Goal: Find specific page/section: Find specific page/section

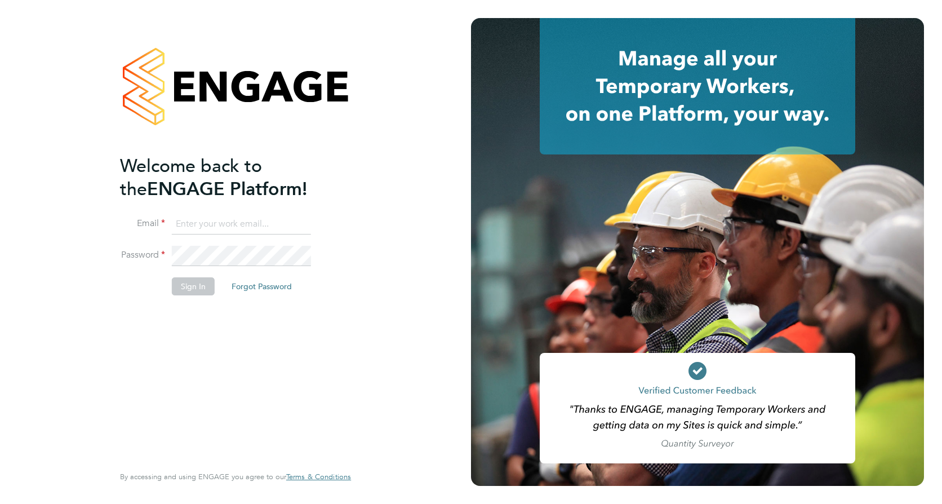
type input "aimee.clark@vistry.co.uk"
click at [184, 291] on button "Sign In" at bounding box center [193, 286] width 43 height 18
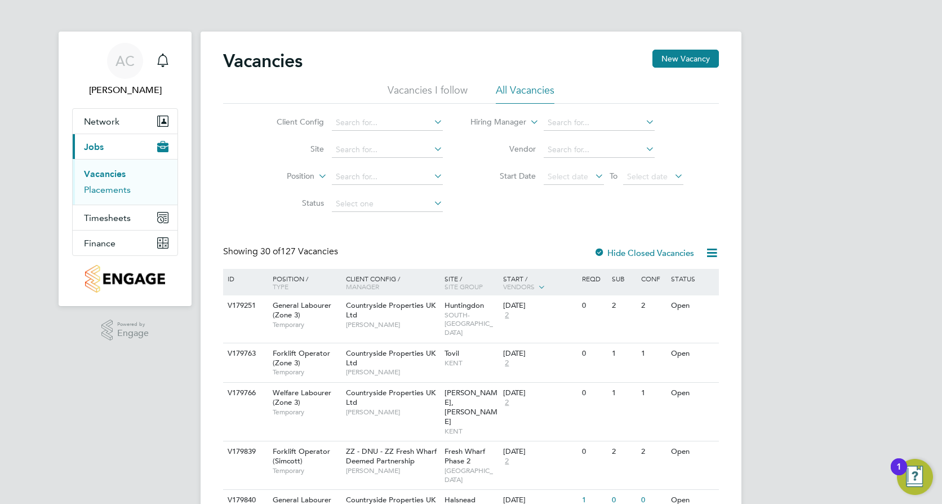
click at [112, 188] on link "Placements" at bounding box center [107, 189] width 47 height 11
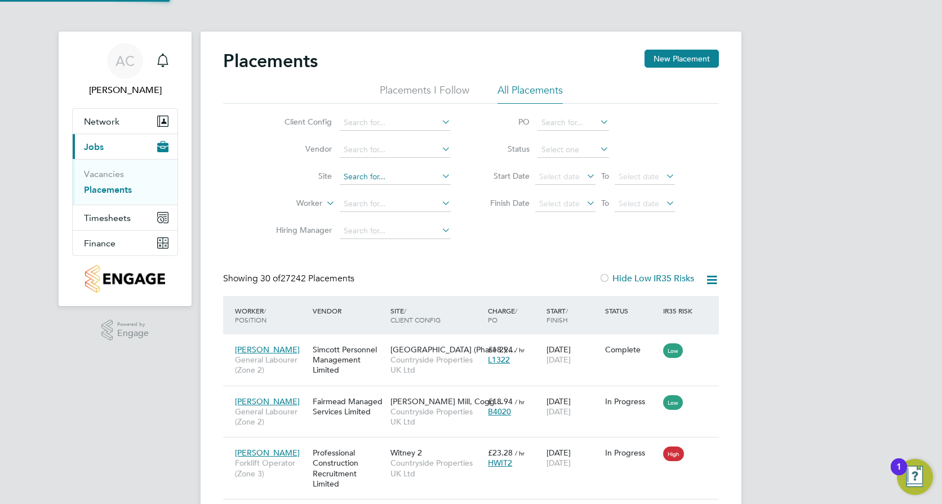
click at [360, 176] on input at bounding box center [395, 177] width 111 height 16
click at [360, 179] on input at bounding box center [395, 177] width 111 height 16
click at [357, 175] on input at bounding box center [395, 177] width 111 height 16
click at [372, 194] on b "Fosse" at bounding box center [373, 193] width 21 height 10
type input "[GEOGRAPHIC_DATA]"
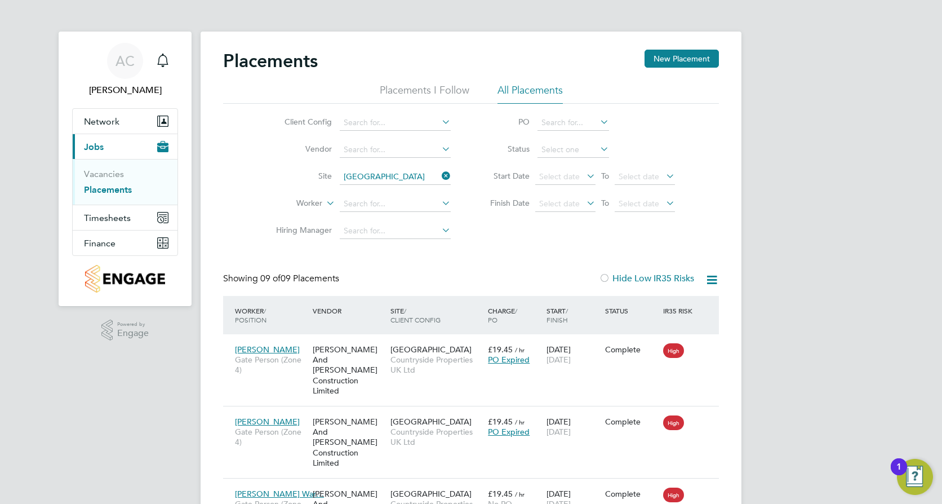
click at [382, 269] on div "Placements New Placement Placements I Follow All Placements Client Config Vendo…" at bounding box center [471, 506] width 496 height 912
